Goal: Information Seeking & Learning: Learn about a topic

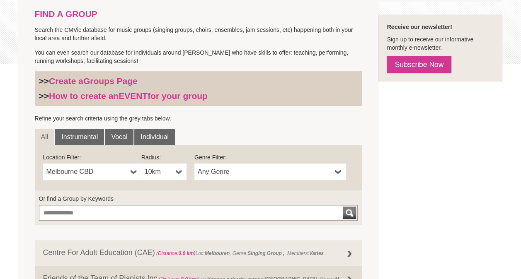
scroll to position [249, 0]
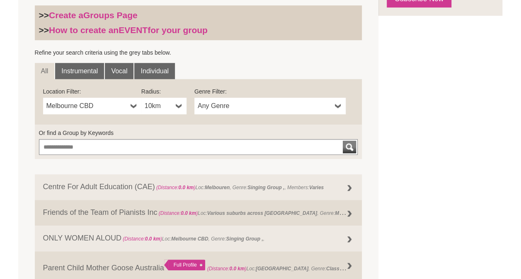
click at [69, 109] on span "Melbourne CBD" at bounding box center [86, 106] width 81 height 10
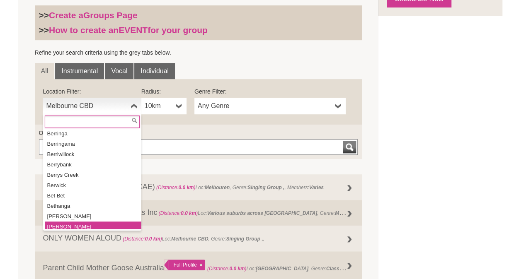
scroll to position [1450, 0]
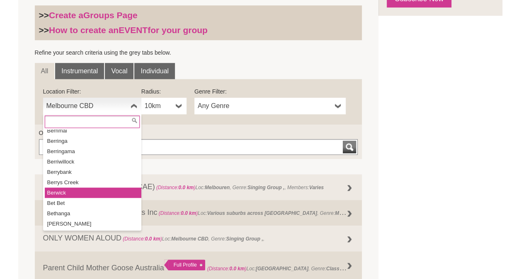
click at [64, 188] on li "Berwick" at bounding box center [93, 193] width 97 height 10
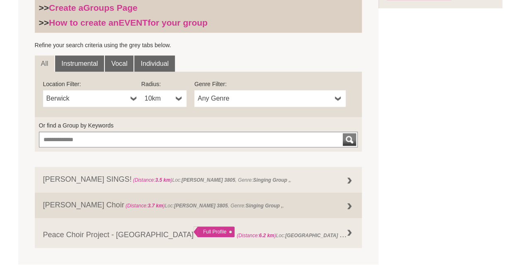
scroll to position [249, 0]
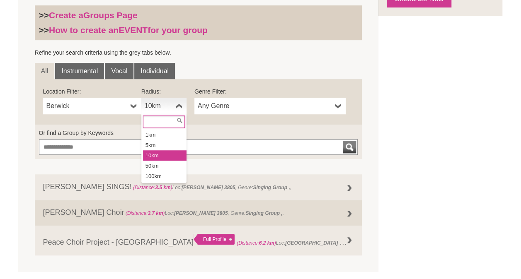
click at [157, 101] on span "10km" at bounding box center [159, 106] width 28 height 10
click at [160, 167] on li "50km" at bounding box center [165, 166] width 44 height 10
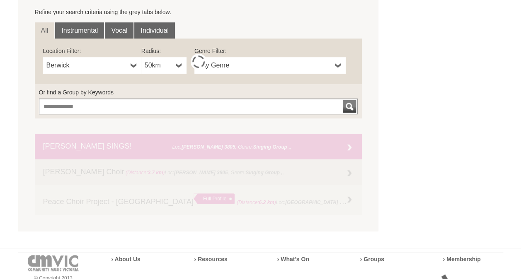
scroll to position [331, 0]
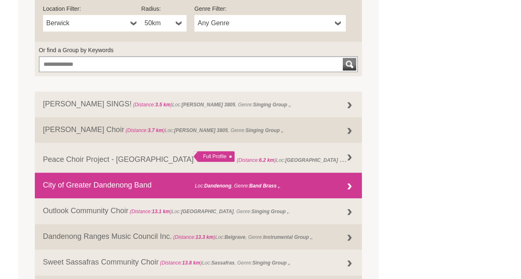
click at [348, 182] on div at bounding box center [349, 187] width 17 height 17
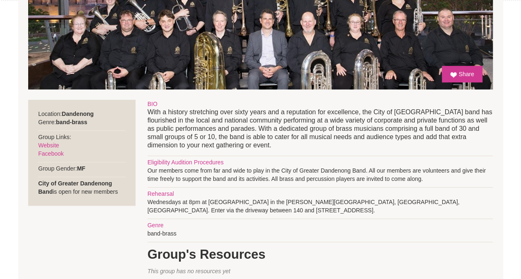
scroll to position [249, 0]
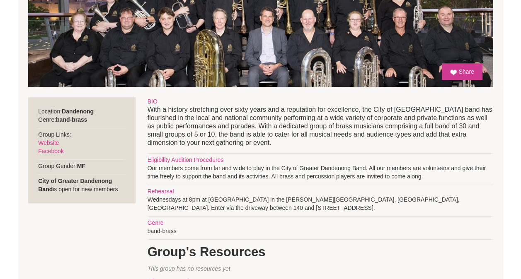
drag, startPoint x: 369, startPoint y: 168, endPoint x: 442, endPoint y: 174, distance: 73.6
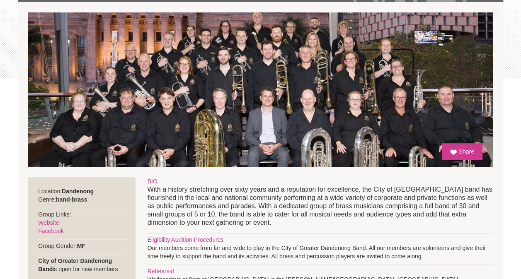
scroll to position [166, 0]
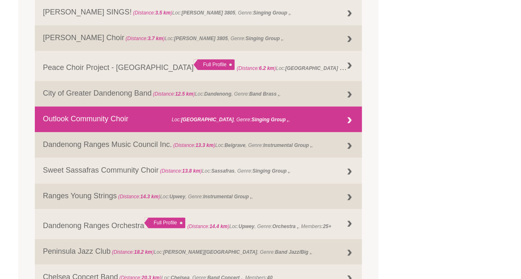
scroll to position [456, 0]
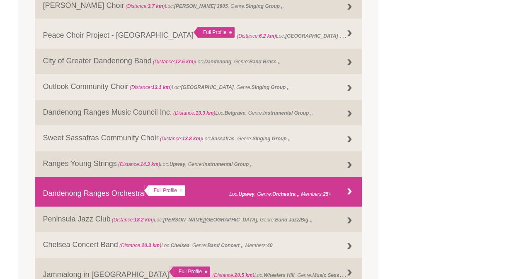
click at [285, 193] on strong "Orchestra ," at bounding box center [285, 194] width 26 height 6
